Goal: Information Seeking & Learning: Find specific fact

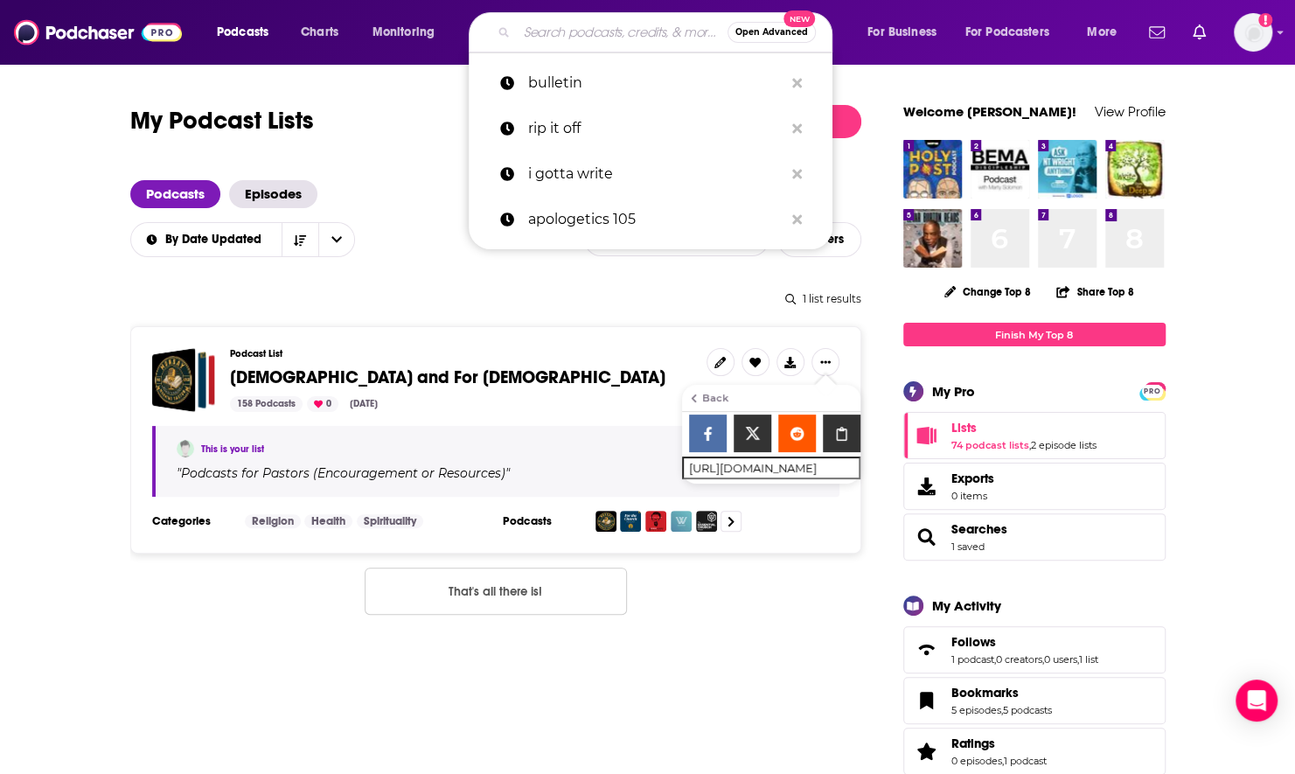
click at [573, 29] on input "Search podcasts, credits, & more..." at bounding box center [622, 32] width 211 height 28
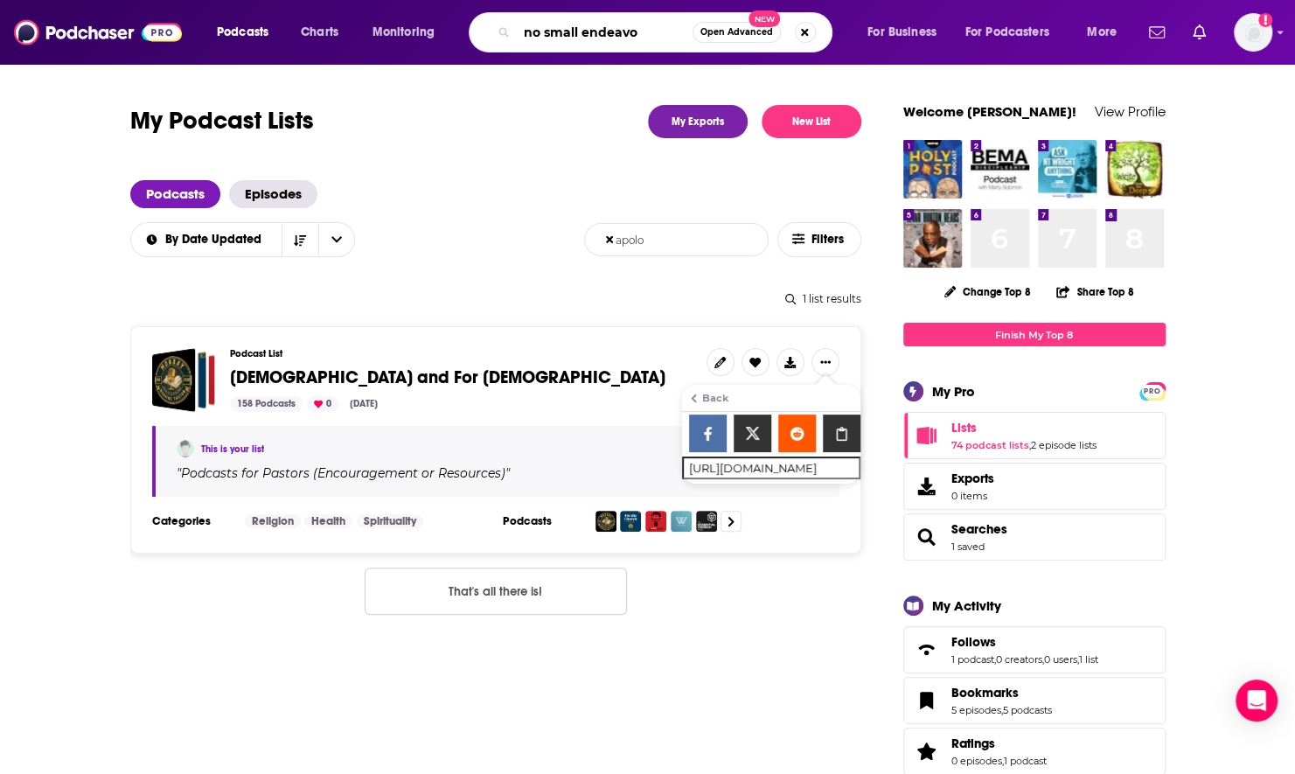
type input "no small endeavor"
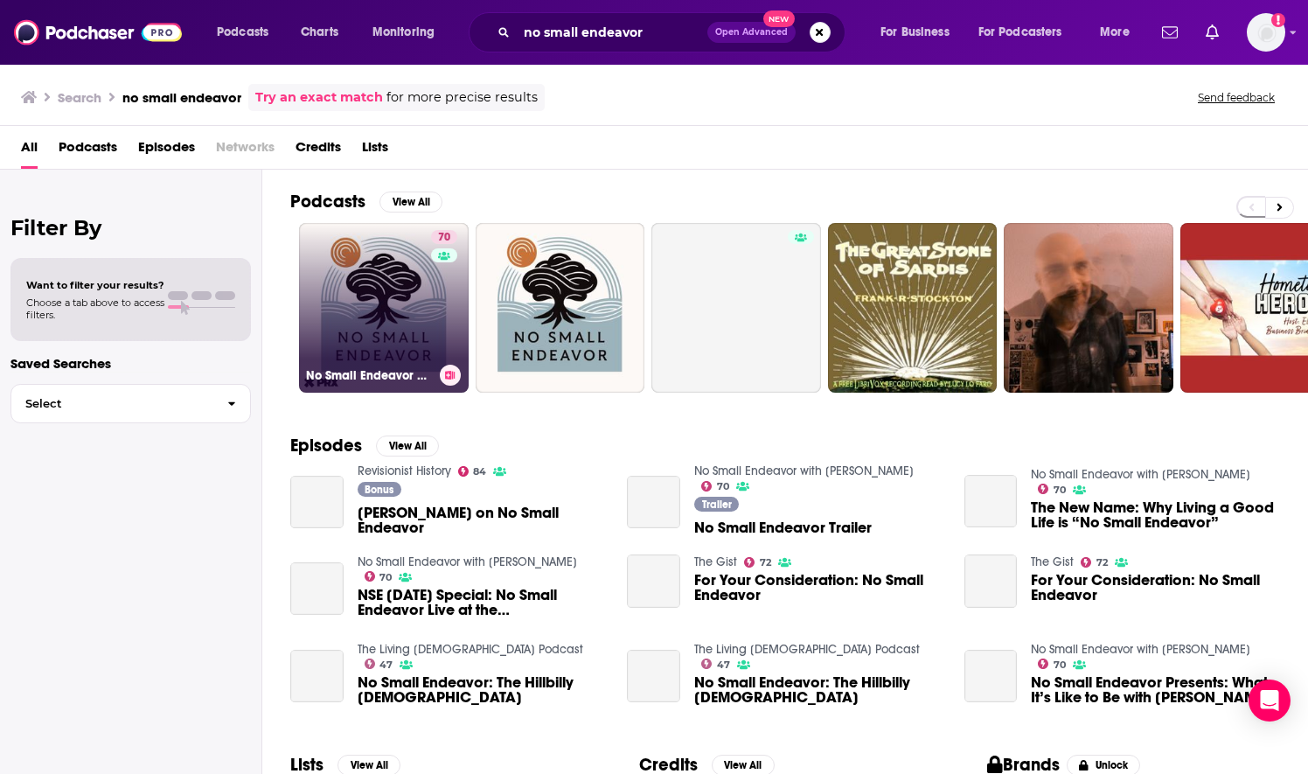
click at [403, 322] on link "70 No Small Endeavor with [PERSON_NAME]" at bounding box center [384, 308] width 170 height 170
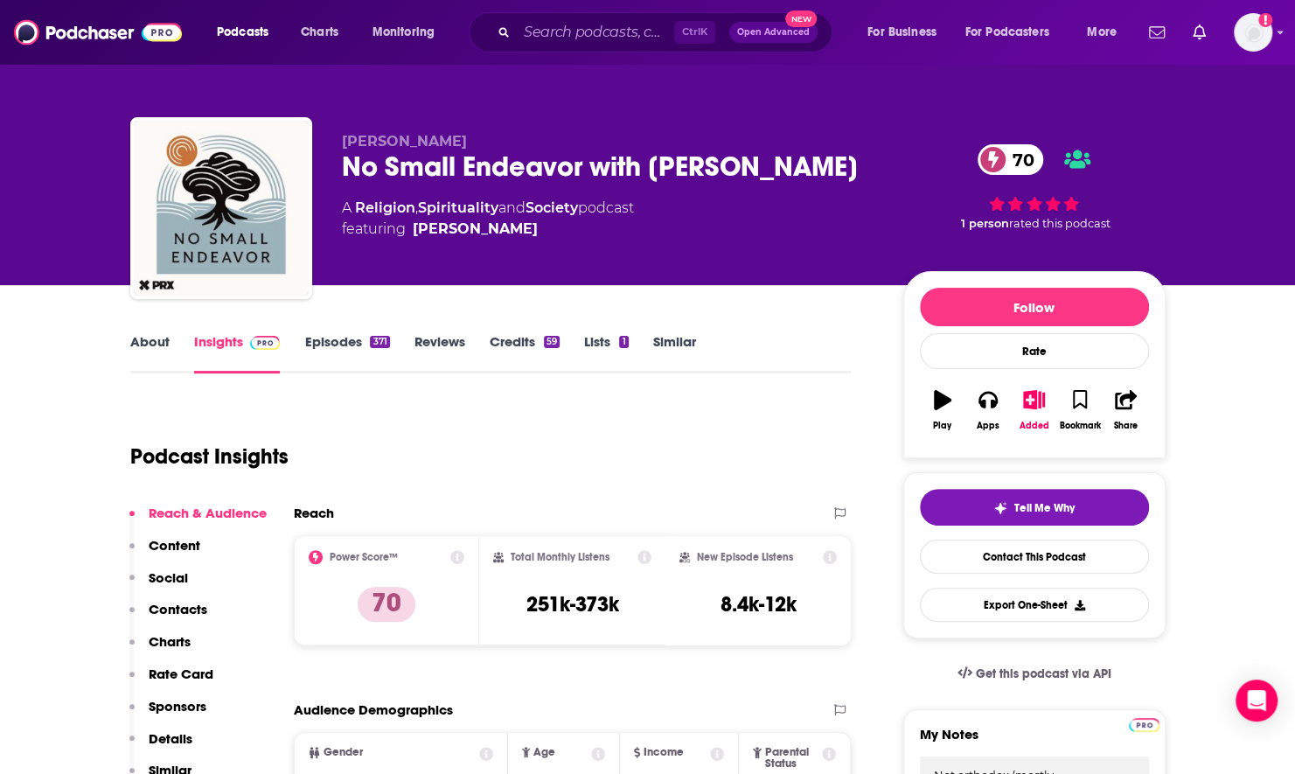
click at [159, 349] on link "About" at bounding box center [149, 353] width 39 height 40
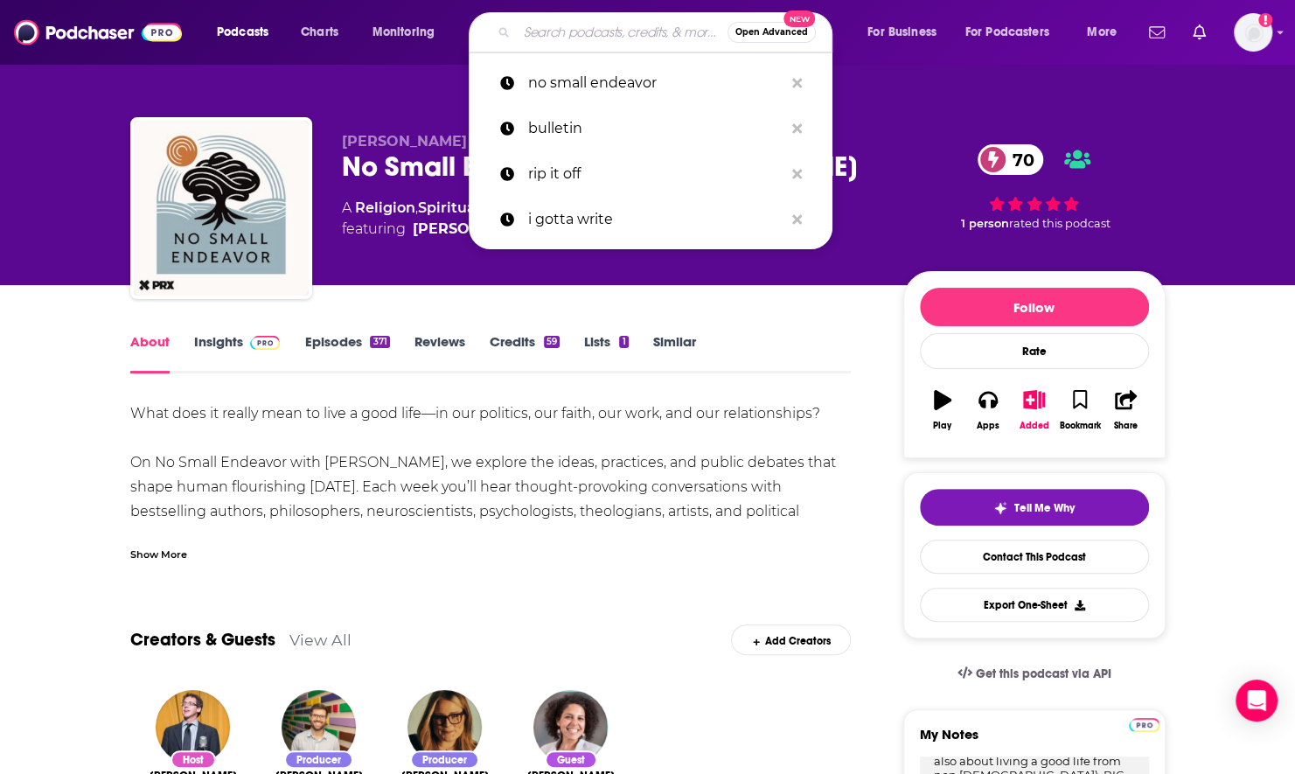
click at [549, 32] on input "Search podcasts, credits, & more..." at bounding box center [622, 32] width 211 height 28
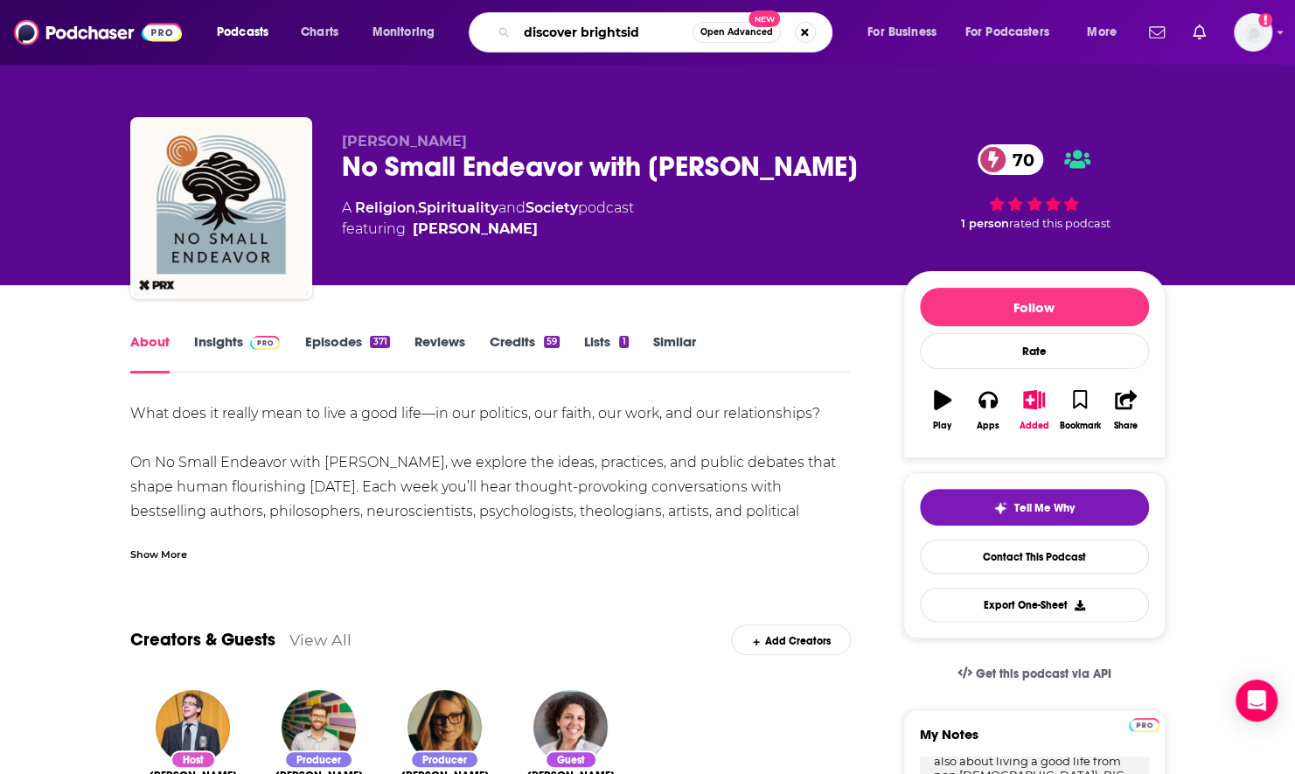
type input "discover brightside"
